Goal: Book appointment/travel/reservation

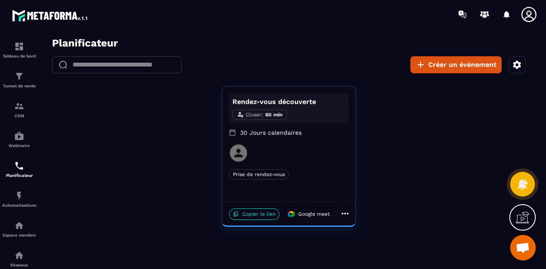
click at [517, 69] on icon "button" at bounding box center [517, 65] width 10 height 10
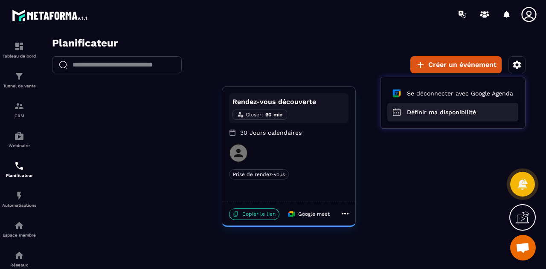
click at [467, 114] on button "Définir ma disponibilité" at bounding box center [452, 112] width 131 height 19
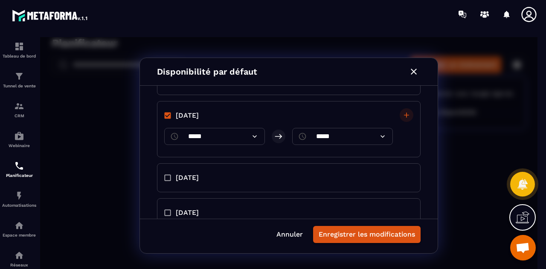
scroll to position [280, 0]
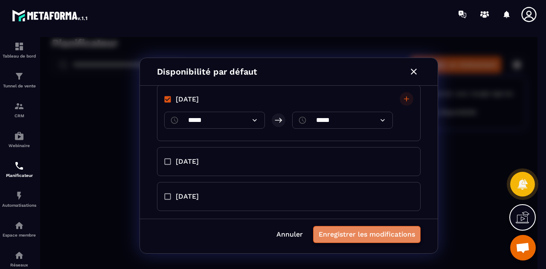
click at [370, 233] on button "Enregistrer les modifications" at bounding box center [366, 234] width 107 height 17
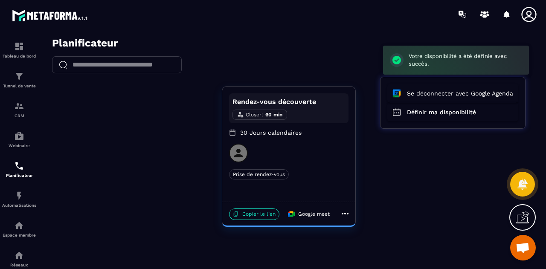
click at [240, 210] on div at bounding box center [288, 155] width 497 height 237
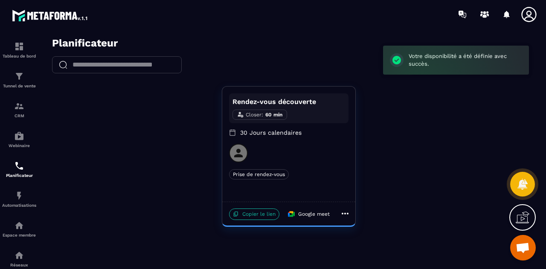
click at [254, 214] on p "Copier le lien" at bounding box center [254, 214] width 50 height 12
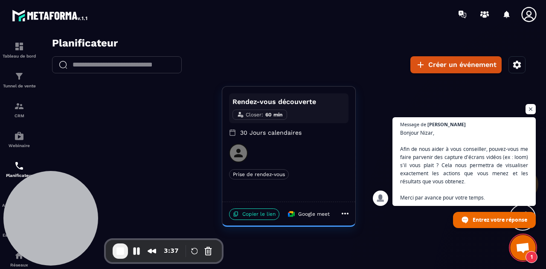
click at [280, 131] on p "30 Jours calendaires" at bounding box center [288, 132] width 119 height 9
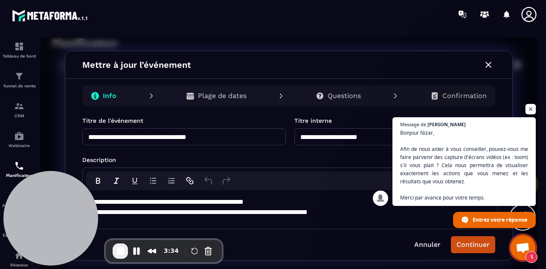
click at [529, 107] on span "Ouvrir le chat" at bounding box center [530, 109] width 11 height 11
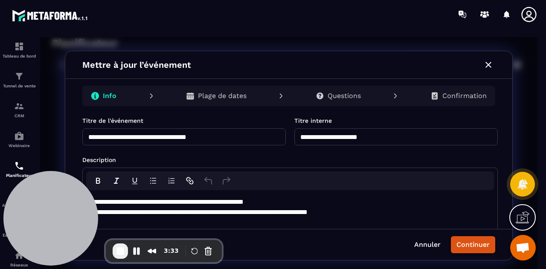
click at [219, 100] on div "Plage de dates" at bounding box center [216, 95] width 74 height 17
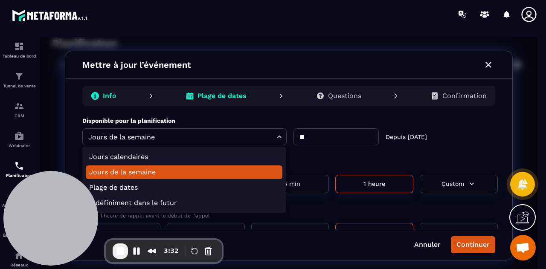
click at [138, 139] on body "Planificateur ​ ​ Créer un événement Rendez-vous découverte Closer : 60 min 30 …" at bounding box center [288, 155] width 497 height 237
click at [138, 139] on div at bounding box center [288, 155] width 497 height 237
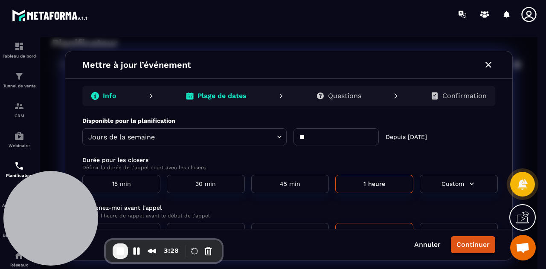
click at [489, 61] on icon "button" at bounding box center [488, 65] width 10 height 10
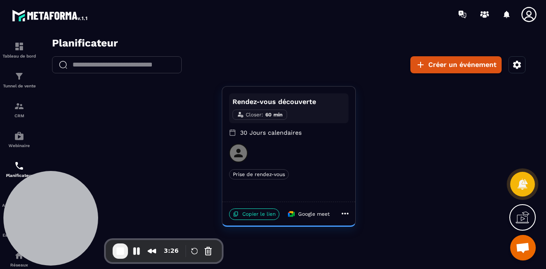
click at [517, 64] on icon "button" at bounding box center [517, 65] width 10 height 10
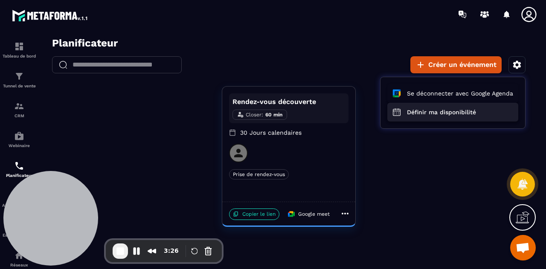
click at [433, 114] on button "Définir ma disponibilité" at bounding box center [452, 112] width 131 height 19
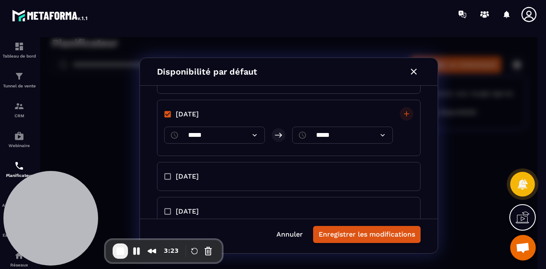
scroll to position [280, 0]
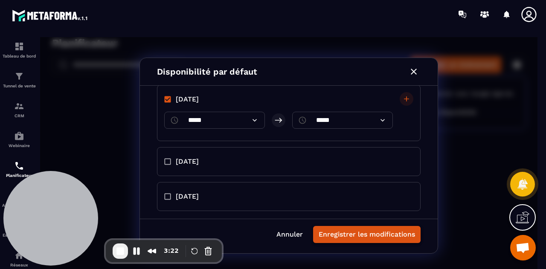
click at [370, 242] on button "Enregistrer les modifications" at bounding box center [366, 234] width 107 height 17
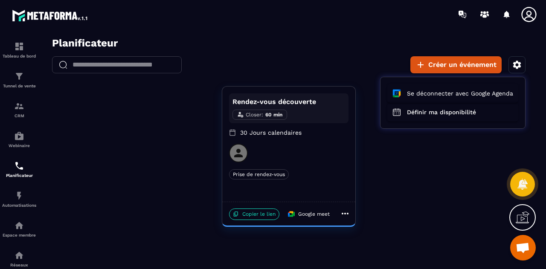
click at [519, 240] on span "Ouvrir le chat" at bounding box center [523, 248] width 26 height 26
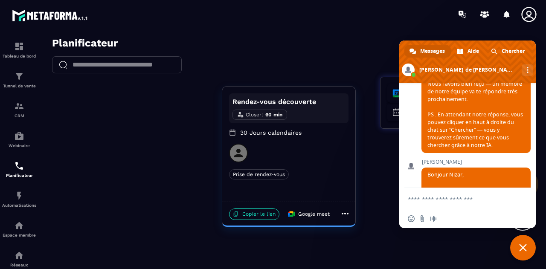
scroll to position [658, 0]
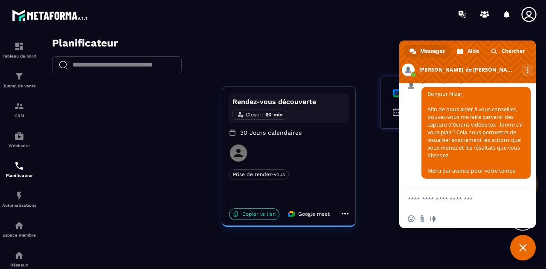
click at [447, 197] on textarea "Entrez votre message..." at bounding box center [459, 198] width 102 height 21
paste textarea "**********"
type textarea "**********"
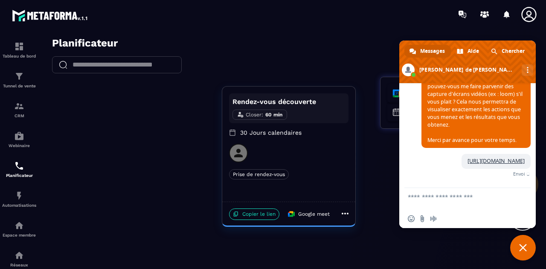
scroll to position [750, 0]
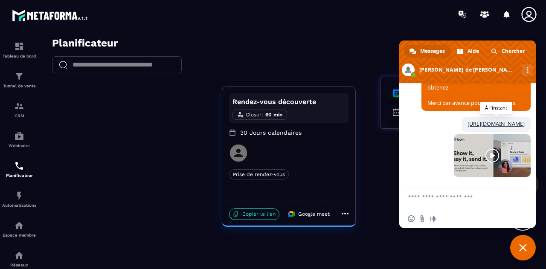
click at [467, 120] on link "https://www.loom.com/share/c0225096889b4aa392723b1ac523d898?sid=876001c7-13f2-4…" at bounding box center [495, 123] width 57 height 7
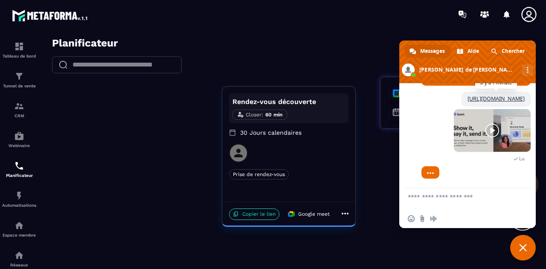
scroll to position [767, 0]
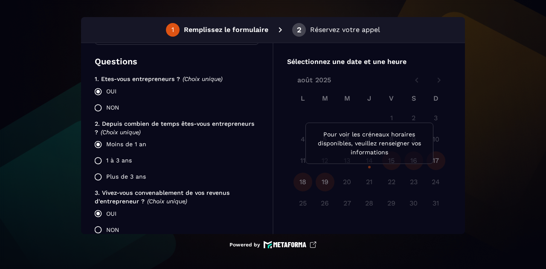
scroll to position [200, 0]
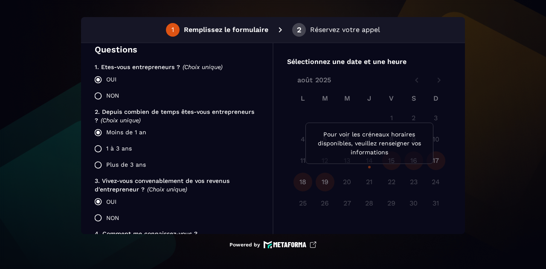
click at [127, 150] on label "1 à 3 ans" at bounding box center [174, 149] width 169 height 16
click at [127, 162] on label "Plus de 3 ans" at bounding box center [174, 165] width 169 height 16
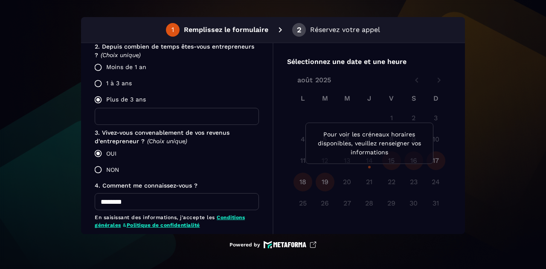
scroll to position [281, 0]
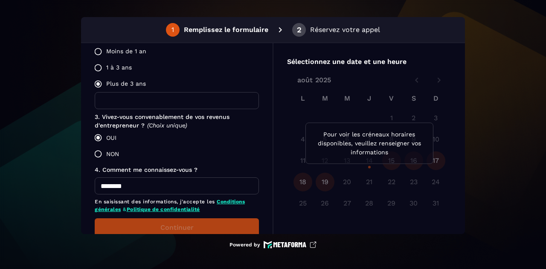
click at [117, 157] on label "NON" at bounding box center [174, 154] width 169 height 16
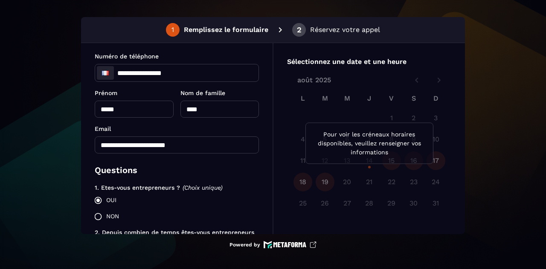
scroll to position [79, 0]
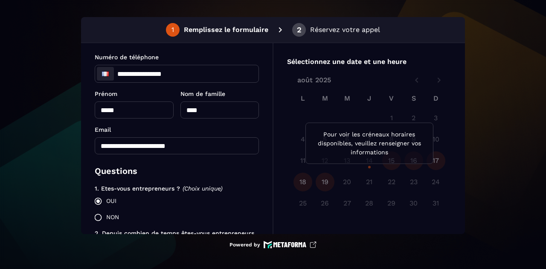
drag, startPoint x: 126, startPoint y: 170, endPoint x: 126, endPoint y: 176, distance: 6.0
click at [126, 176] on p "Questions" at bounding box center [177, 171] width 164 height 13
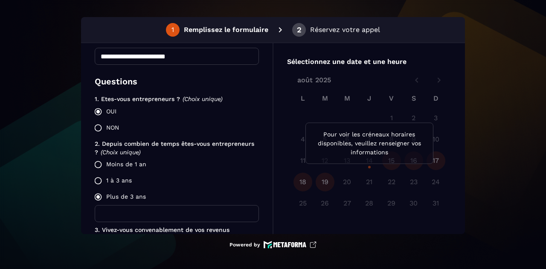
scroll to position [174, 0]
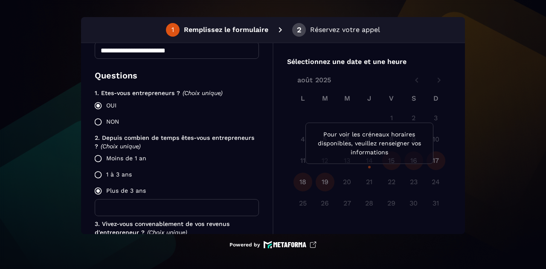
click at [131, 162] on label "Moins de 1 an" at bounding box center [174, 158] width 169 height 16
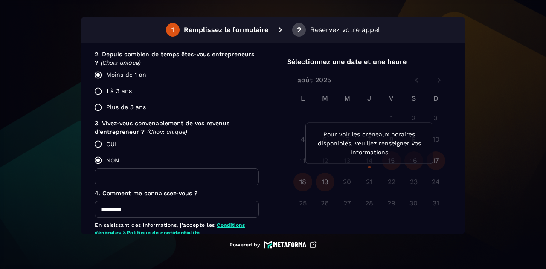
scroll to position [259, 0]
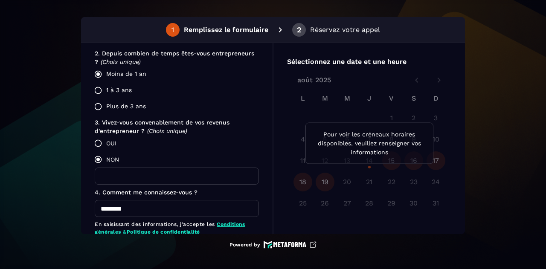
click at [122, 140] on label "OUI" at bounding box center [174, 143] width 169 height 16
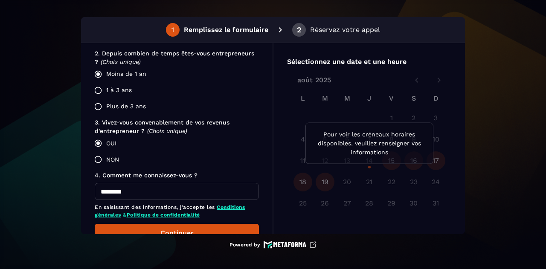
scroll to position [287, 0]
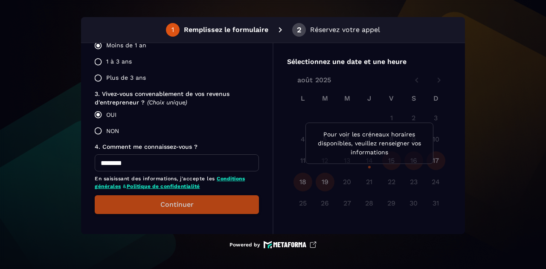
click at [173, 201] on button "Continuer" at bounding box center [177, 204] width 164 height 19
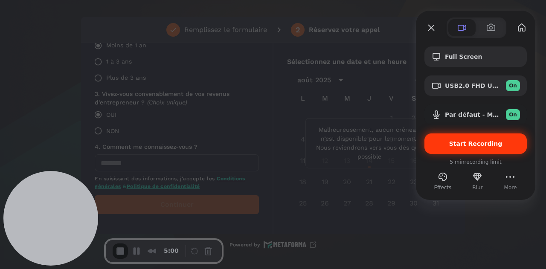
click at [477, 145] on span "Start Recording" at bounding box center [475, 143] width 53 height 7
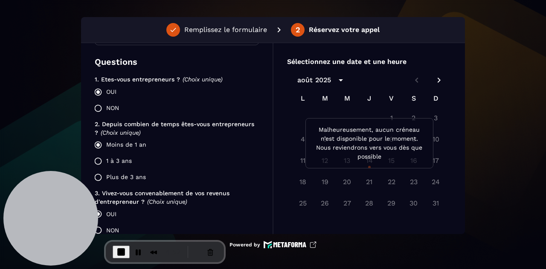
scroll to position [188, 0]
click at [102, 107] on label "NON" at bounding box center [174, 108] width 169 height 16
click at [96, 105] on label "NON" at bounding box center [174, 108] width 169 height 16
click at [101, 102] on label "NON" at bounding box center [174, 108] width 169 height 16
click at [97, 111] on label "NON" at bounding box center [174, 108] width 169 height 16
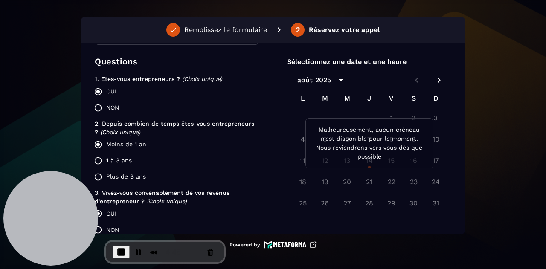
click at [97, 106] on label "NON" at bounding box center [174, 108] width 169 height 16
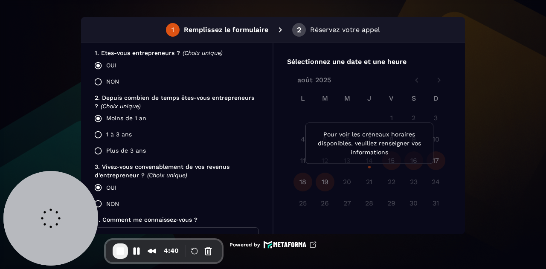
scroll to position [222, 0]
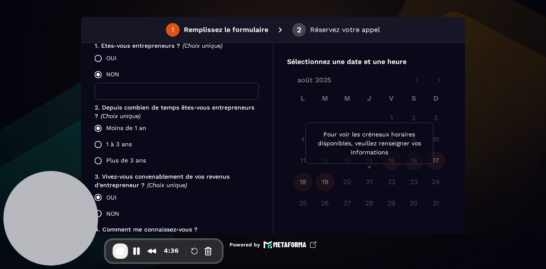
click at [114, 90] on input "text" at bounding box center [177, 91] width 164 height 17
type input "*"
click at [121, 129] on label "Moins de 1 an" at bounding box center [174, 128] width 169 height 16
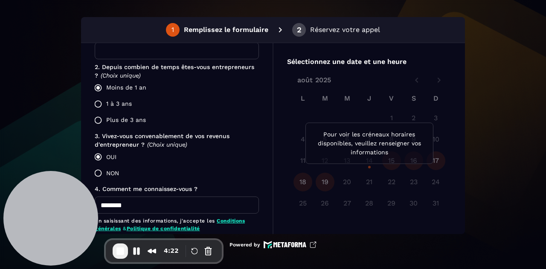
scroll to position [276, 0]
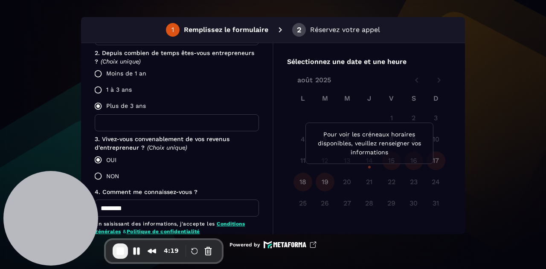
click at [142, 122] on input "text" at bounding box center [177, 122] width 164 height 17
type input "*"
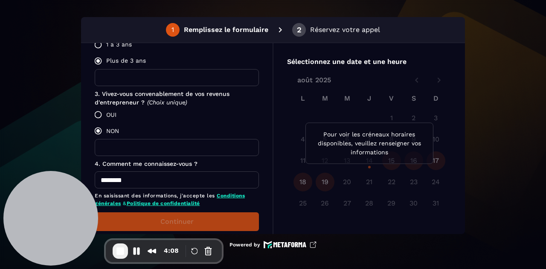
click at [127, 147] on input "text" at bounding box center [177, 147] width 164 height 17
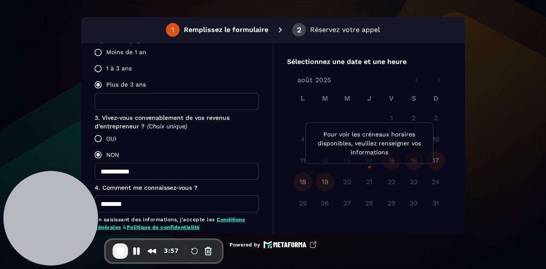
scroll to position [296, 0]
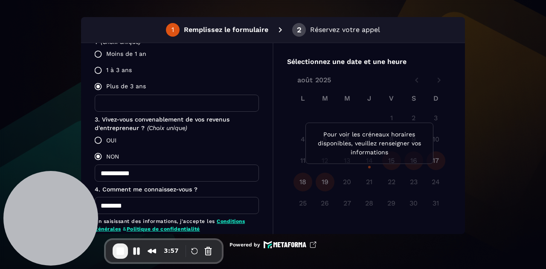
type input "**********"
click at [127, 99] on input "text" at bounding box center [177, 103] width 164 height 17
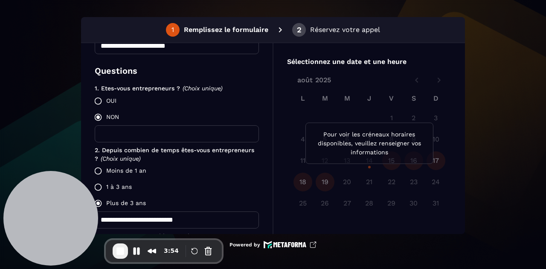
scroll to position [175, 0]
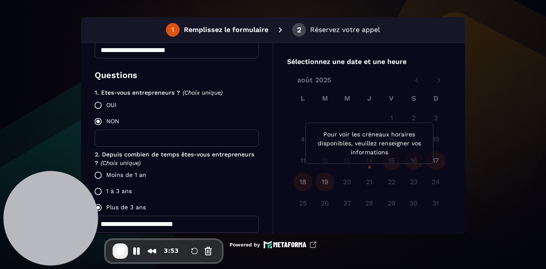
type input "**********"
click at [123, 136] on input "text" at bounding box center [177, 138] width 164 height 17
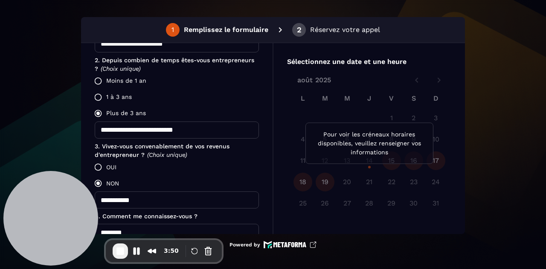
scroll to position [338, 0]
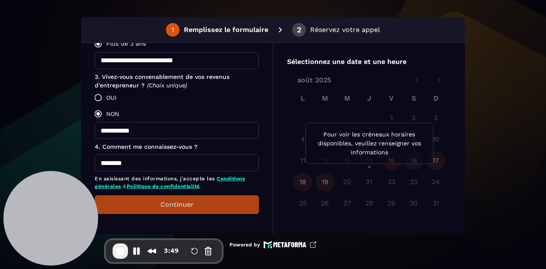
type input "**********"
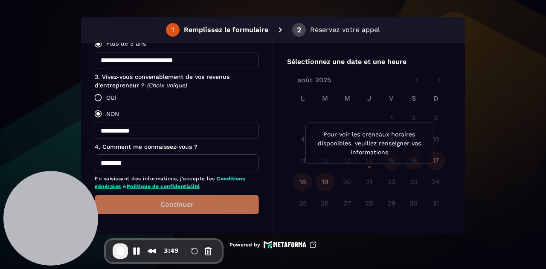
click at [171, 205] on button "Continuer" at bounding box center [177, 204] width 164 height 19
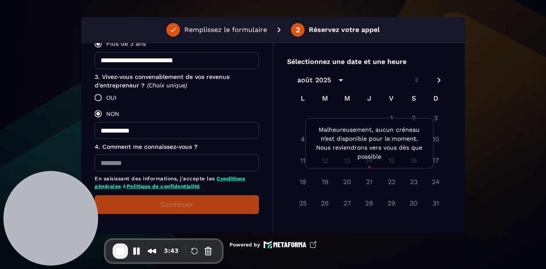
click at [441, 80] on icon "Next month" at bounding box center [439, 80] width 10 height 10
click at [416, 80] on icon "Previous month" at bounding box center [416, 80] width 3 height 5
click at [122, 252] on span "End Recording" at bounding box center [120, 251] width 10 height 10
